Goal: Task Accomplishment & Management: Use online tool/utility

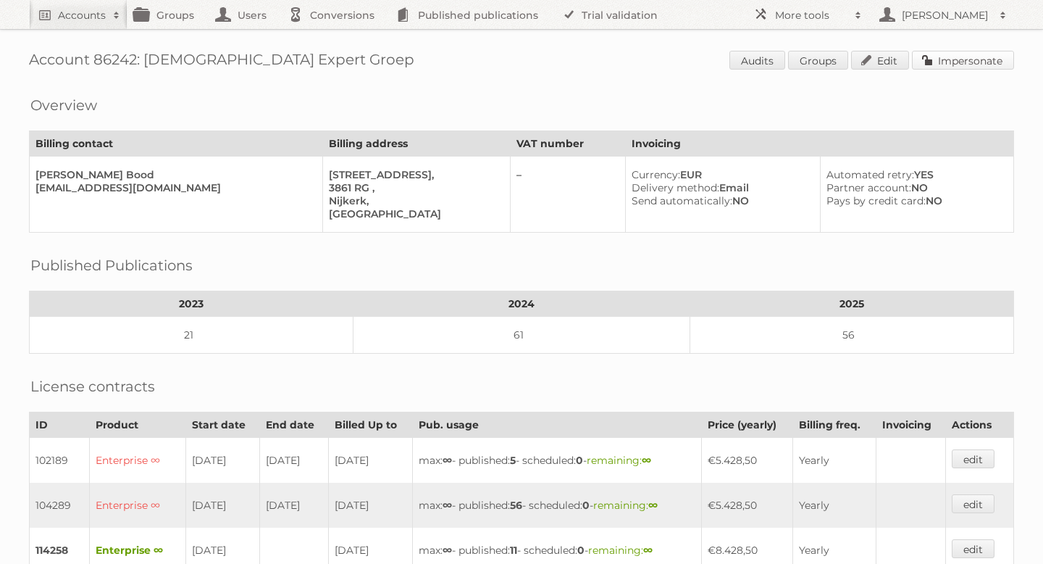
click at [946, 51] on link "Impersonate" at bounding box center [963, 60] width 102 height 19
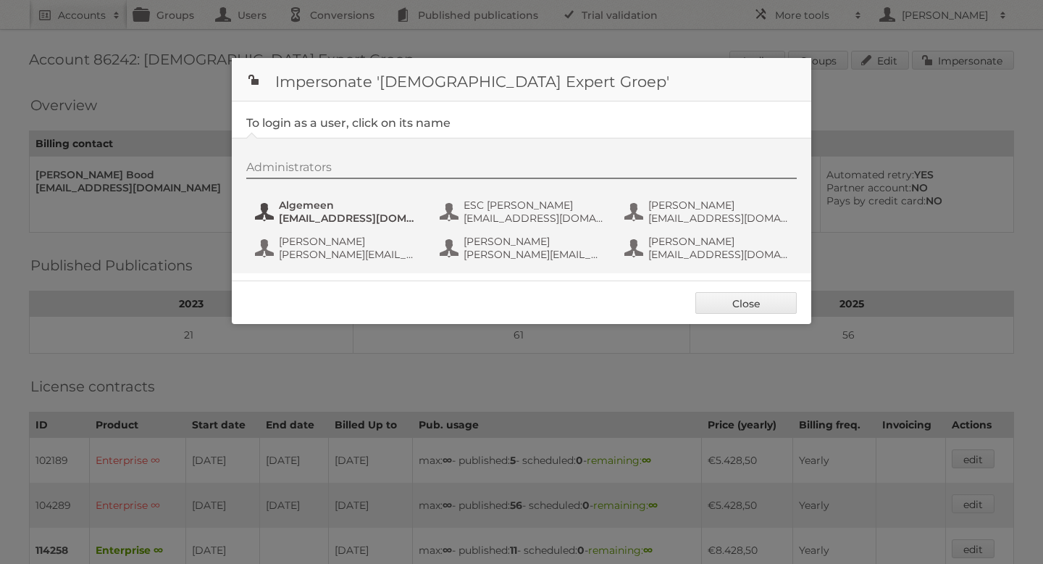
click at [341, 213] on span "marketing@expert.nl" at bounding box center [349, 218] width 141 height 13
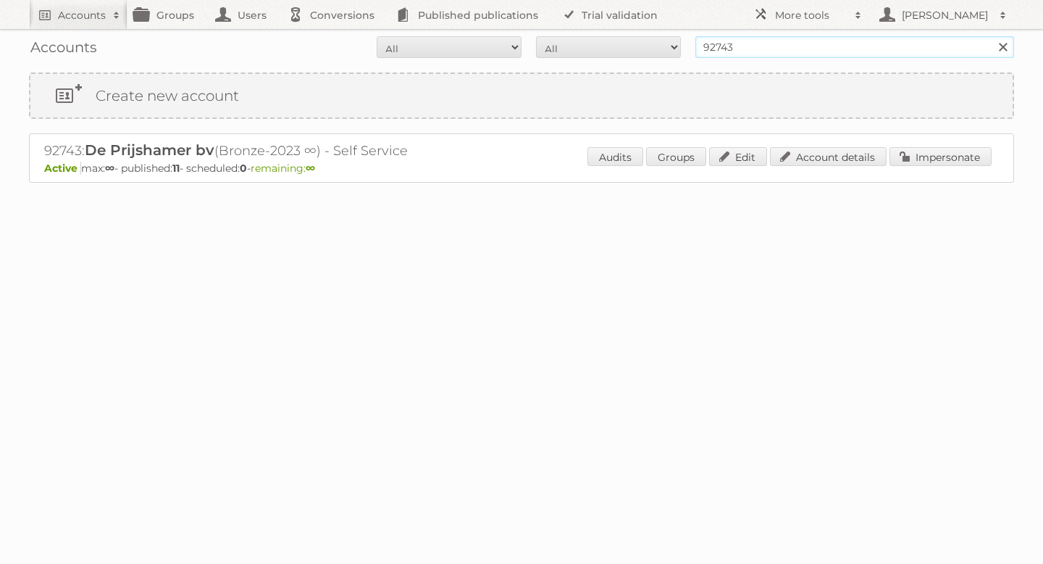
click at [748, 41] on input "92743" at bounding box center [855, 47] width 319 height 22
type input "pets place"
click at [992, 36] on input "Search" at bounding box center [1003, 47] width 22 height 22
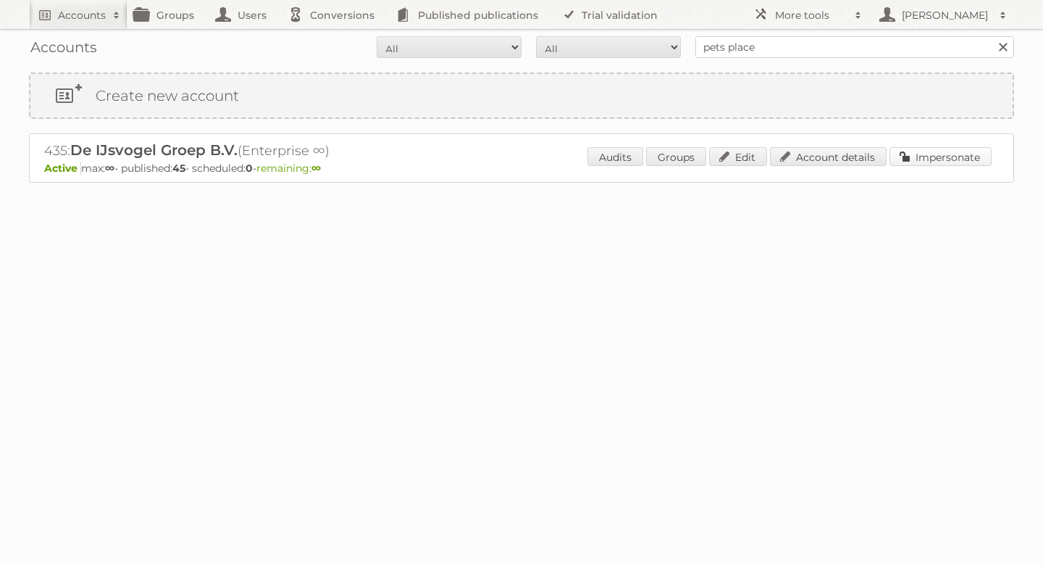
click at [927, 164] on link "Impersonate" at bounding box center [941, 156] width 102 height 19
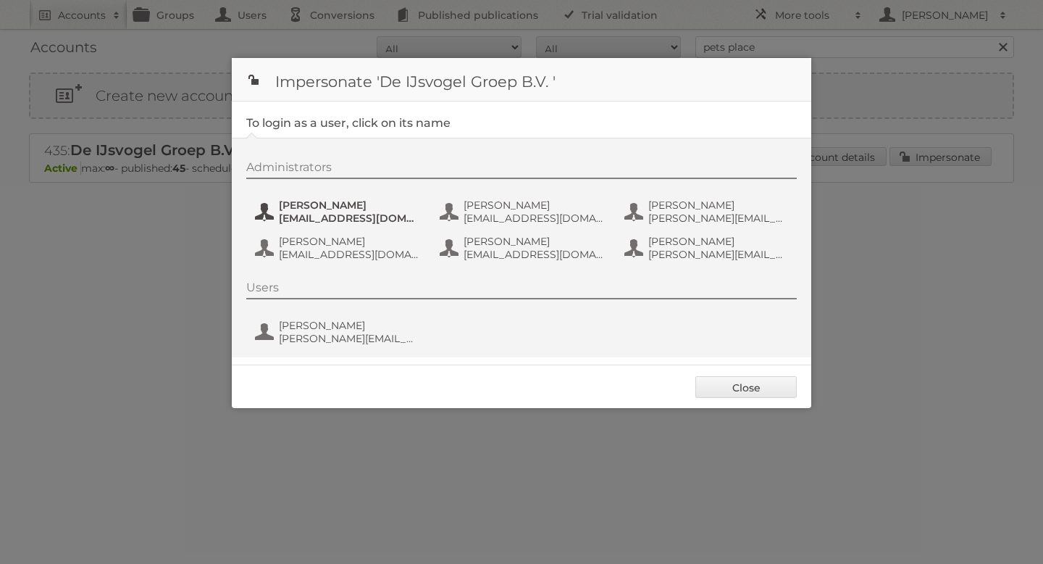
click at [360, 217] on span "bas.van.der.beek@ijsvogelretail.nl" at bounding box center [349, 218] width 141 height 13
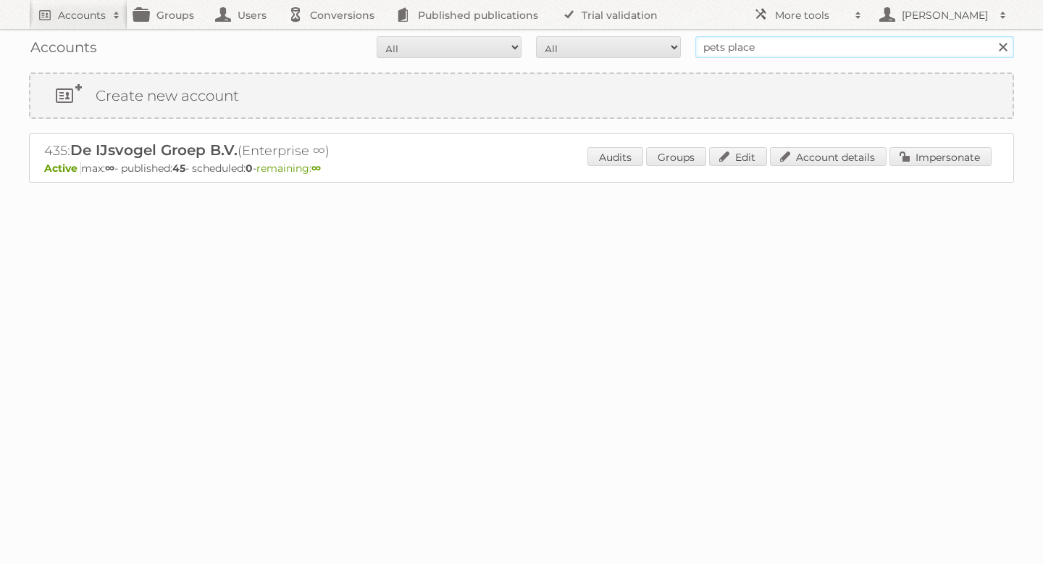
click at [730, 47] on input "pets place" at bounding box center [855, 47] width 319 height 22
click at [728, 48] on input "pets place" at bounding box center [855, 47] width 319 height 22
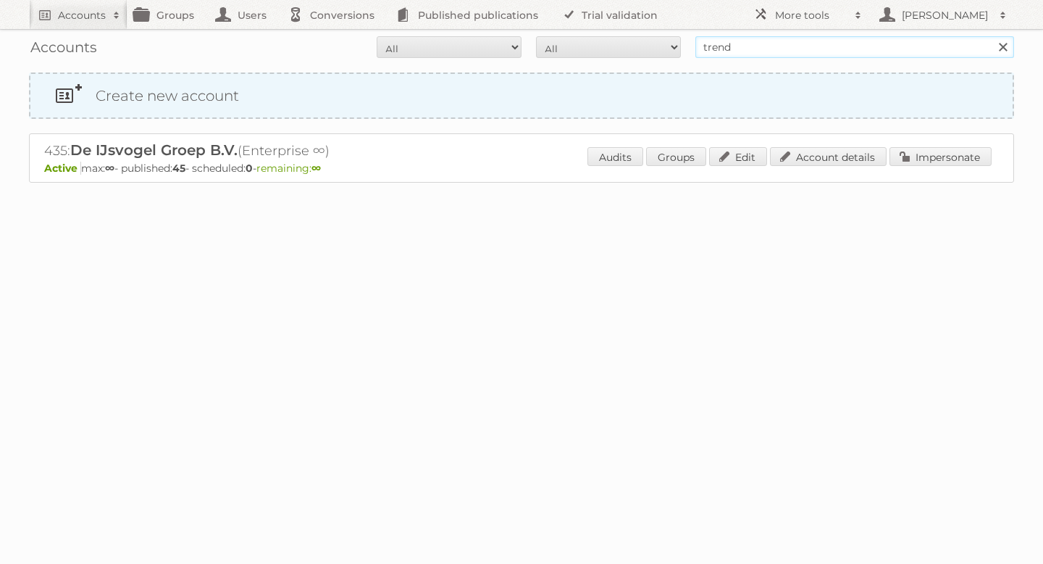
type input "trendhopper"
click at [992, 36] on input "Search" at bounding box center [1003, 47] width 22 height 22
click at [920, 158] on link "Impersonate" at bounding box center [941, 156] width 102 height 19
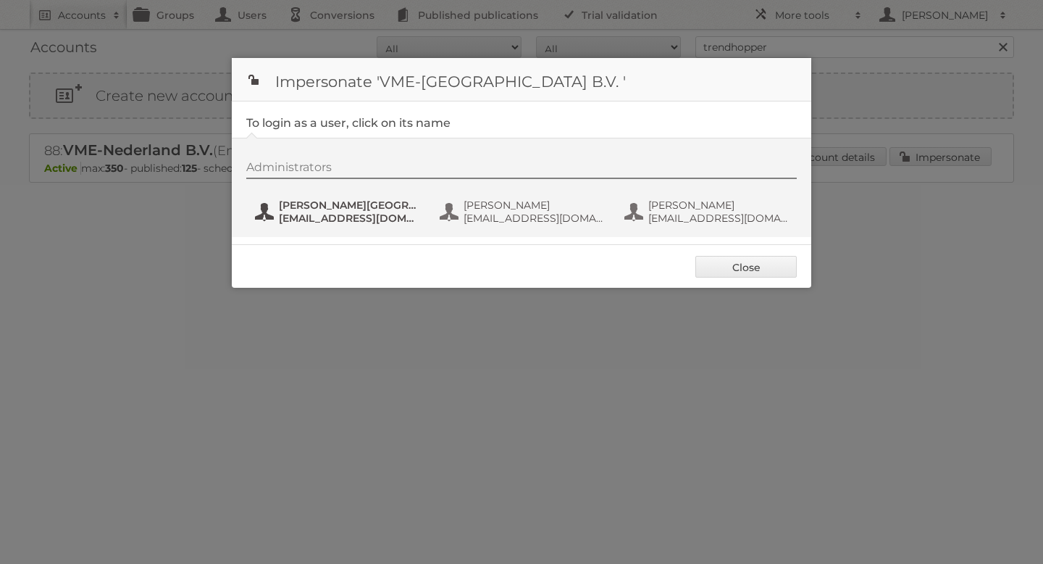
click at [377, 212] on span "[EMAIL_ADDRESS][DOMAIN_NAME]" at bounding box center [349, 218] width 141 height 13
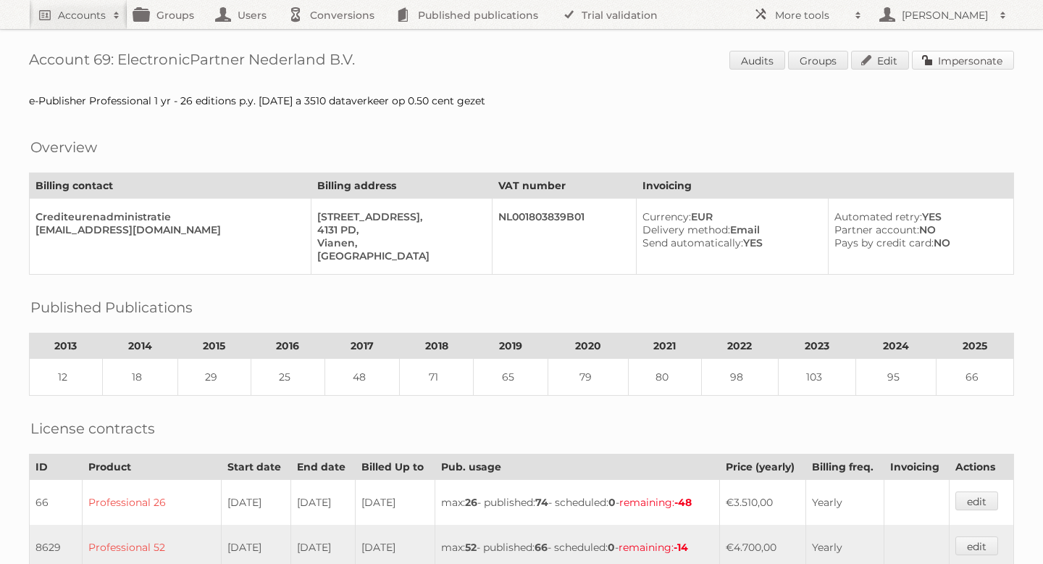
click at [945, 64] on link "Impersonate" at bounding box center [963, 60] width 102 height 19
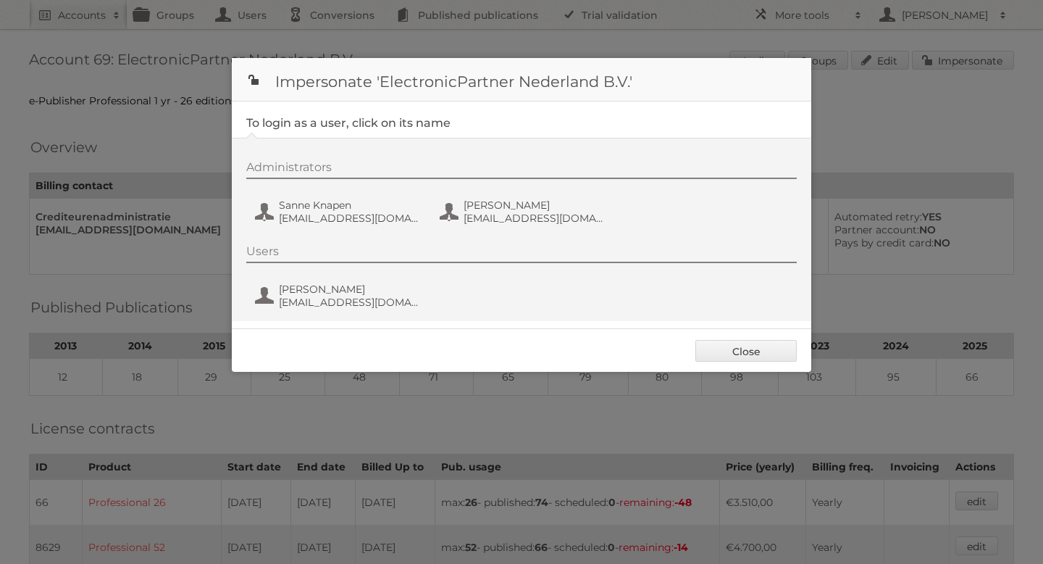
click at [315, 196] on div "Administrators Sanne Knapen sknapen@ep.nl Simone Bek sbek@electronicpartner.nl" at bounding box center [528, 195] width 565 height 70
click at [299, 214] on span "sknapen@ep.nl" at bounding box center [349, 218] width 141 height 13
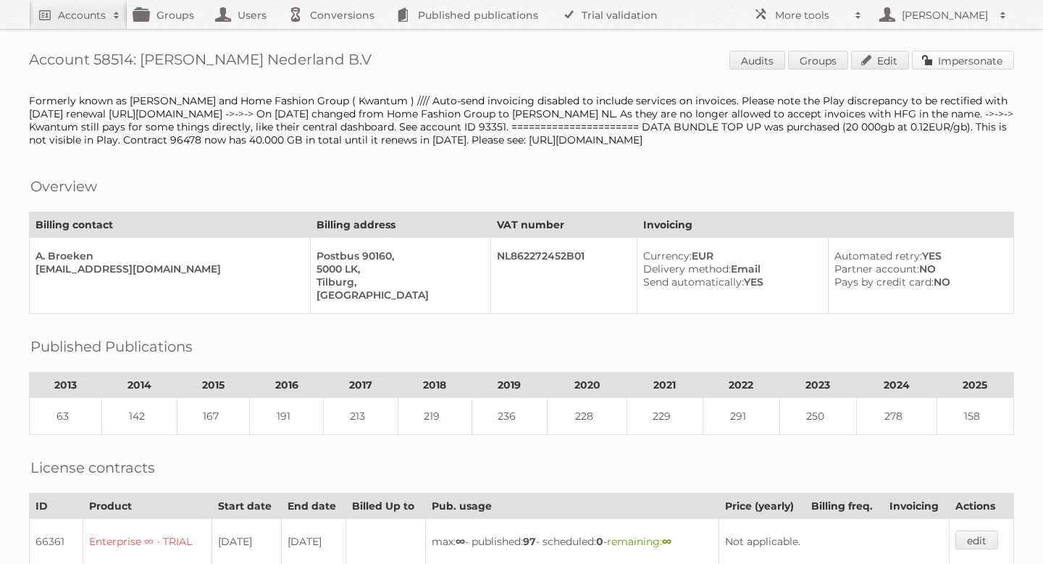
click at [935, 60] on link "Impersonate" at bounding box center [963, 60] width 102 height 19
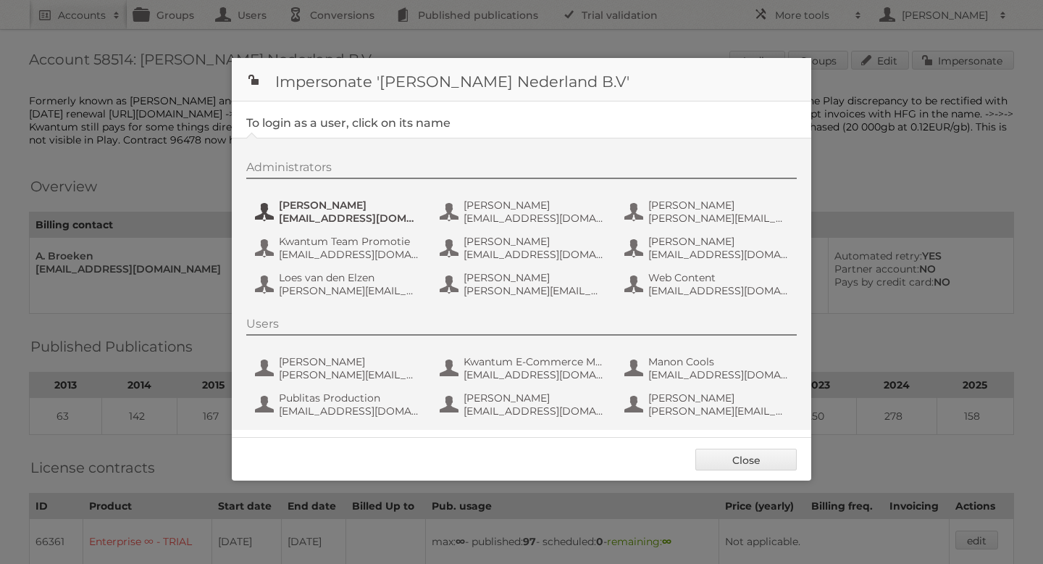
click at [384, 201] on span "[PERSON_NAME]" at bounding box center [349, 205] width 141 height 13
